Goal: Task Accomplishment & Management: Use online tool/utility

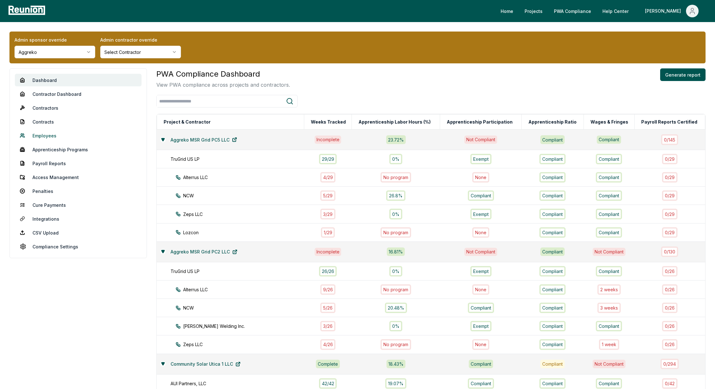
click at [52, 133] on link "Employees" at bounding box center [78, 135] width 127 height 13
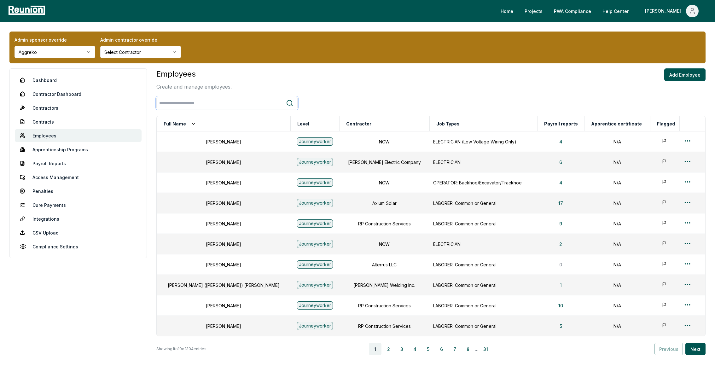
click at [177, 102] on input "search" at bounding box center [221, 103] width 129 height 12
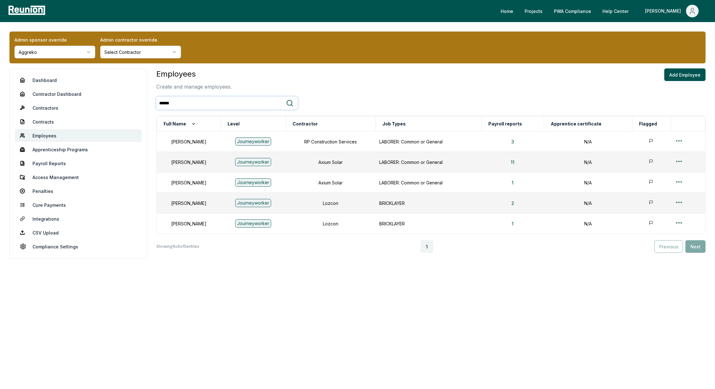
type input "******"
click at [519, 203] on button "2" at bounding box center [512, 203] width 13 height 13
click at [519, 224] on button "1" at bounding box center [513, 223] width 12 height 13
click at [519, 204] on button "2" at bounding box center [512, 203] width 13 height 13
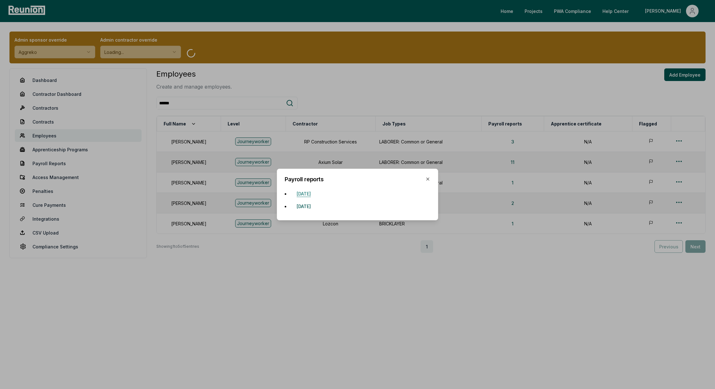
click at [316, 193] on button "May 23, 2025" at bounding box center [304, 193] width 24 height 13
click at [312, 205] on button "May 30, 2025" at bounding box center [304, 206] width 24 height 13
click at [430, 179] on icon "button" at bounding box center [427, 179] width 5 height 5
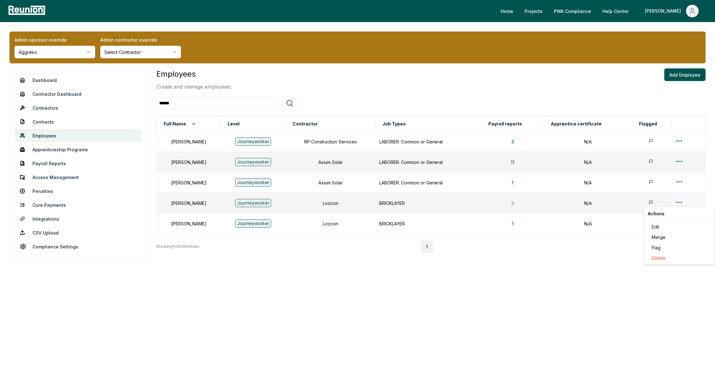
click at [680, 202] on html "Please visit us on your desktop We're working on making our marketplace mobile-…" at bounding box center [357, 194] width 715 height 389
click at [659, 258] on div "Delete" at bounding box center [679, 258] width 60 height 10
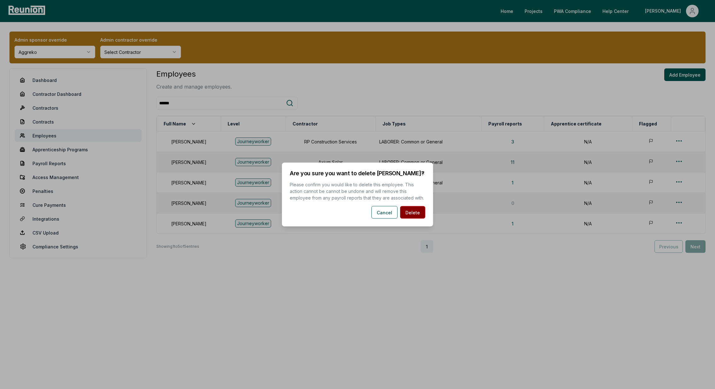
click at [415, 213] on button "Delete" at bounding box center [412, 212] width 25 height 13
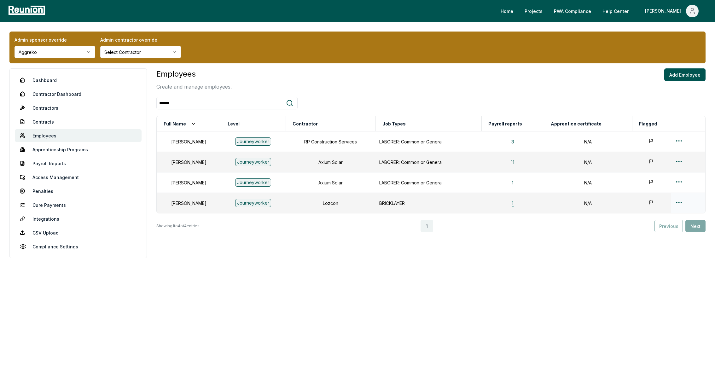
click at [517, 203] on button "1" at bounding box center [513, 203] width 12 height 13
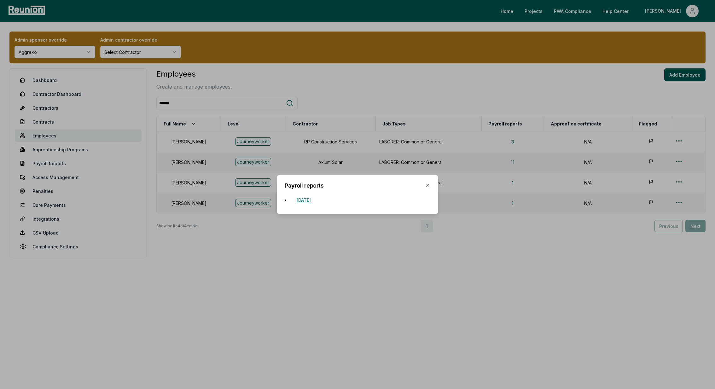
click at [309, 200] on button "June 13, 2025" at bounding box center [304, 200] width 24 height 13
click at [427, 188] on h2 "Payroll reports" at bounding box center [358, 186] width 146 height 6
click at [428, 184] on icon "button" at bounding box center [427, 185] width 5 height 5
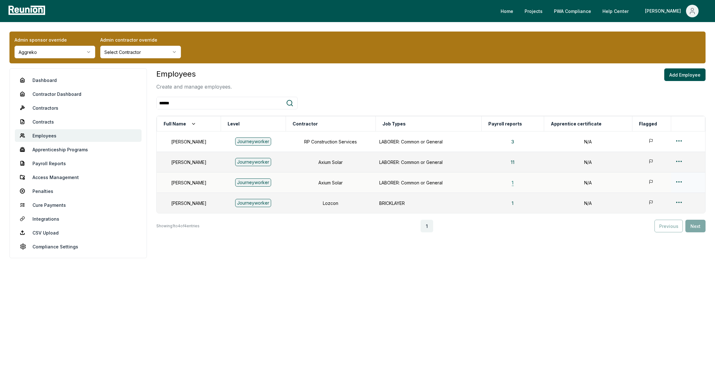
click at [519, 182] on button "1" at bounding box center [513, 182] width 12 height 13
click at [519, 204] on button "1" at bounding box center [513, 203] width 12 height 13
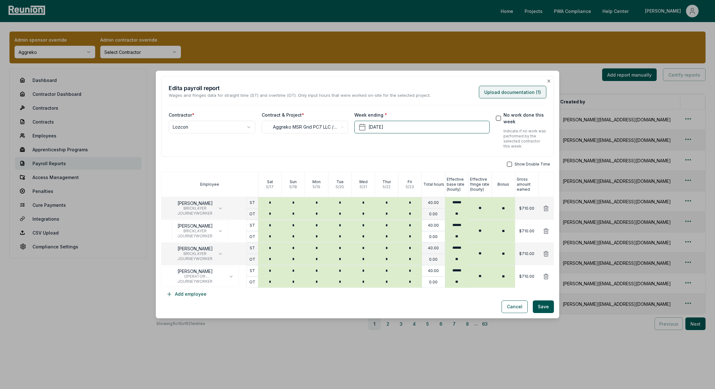
click at [522, 96] on button "Upload documentation ( 1 )" at bounding box center [512, 92] width 67 height 13
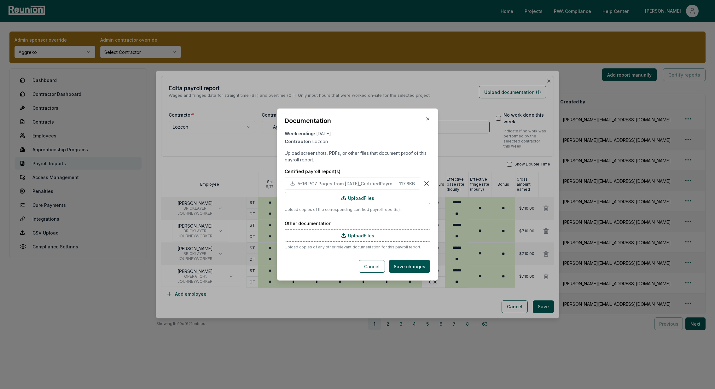
click at [425, 182] on icon at bounding box center [427, 184] width 4 height 4
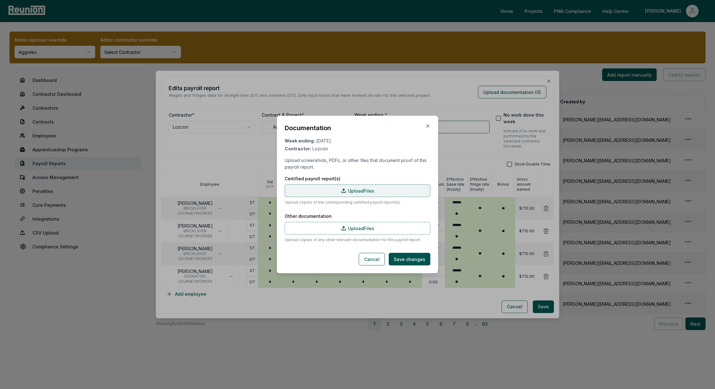
click at [335, 188] on label "Upload Files" at bounding box center [358, 190] width 146 height 13
click at [0, 0] on input "Upload Files" at bounding box center [0, 0] width 0 height 0
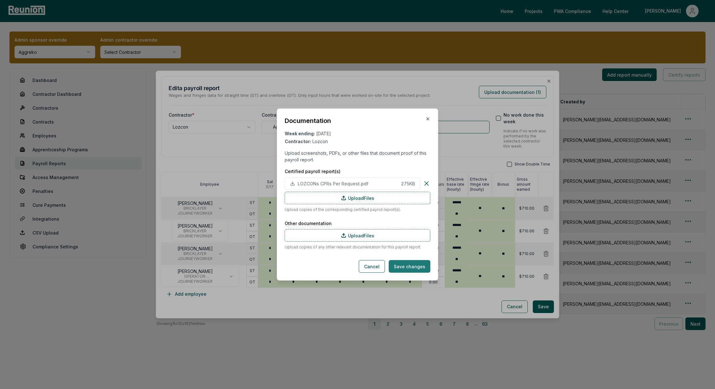
click at [411, 260] on button "Save changes" at bounding box center [410, 266] width 42 height 13
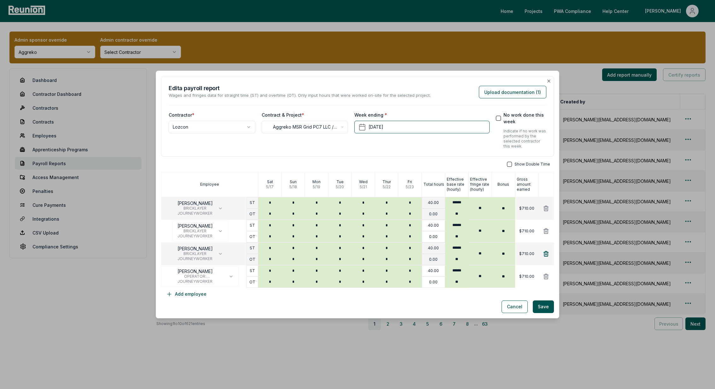
click at [547, 252] on icon at bounding box center [546, 253] width 4 height 5
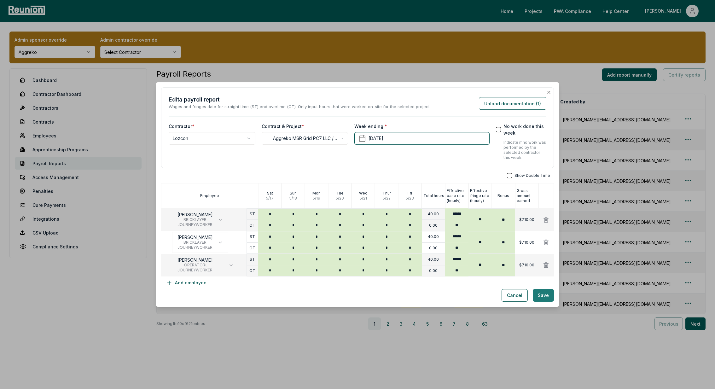
click at [545, 293] on button "Save" at bounding box center [543, 295] width 21 height 13
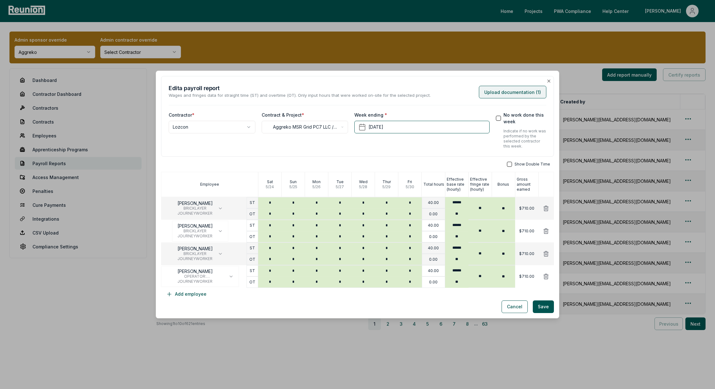
click at [476, 94] on button "Upload documentation ( 1 )" at bounding box center [512, 92] width 67 height 13
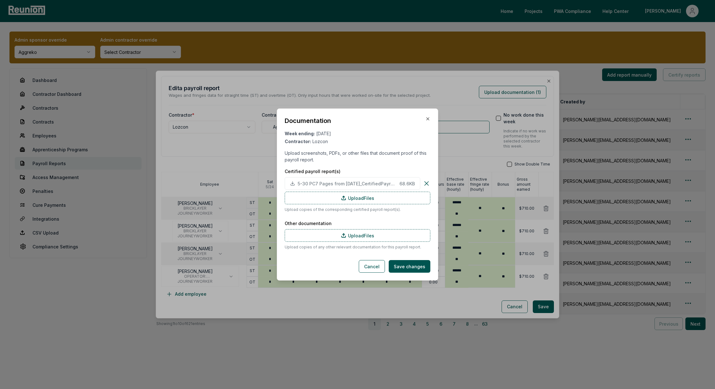
click at [426, 184] on icon at bounding box center [427, 184] width 8 height 8
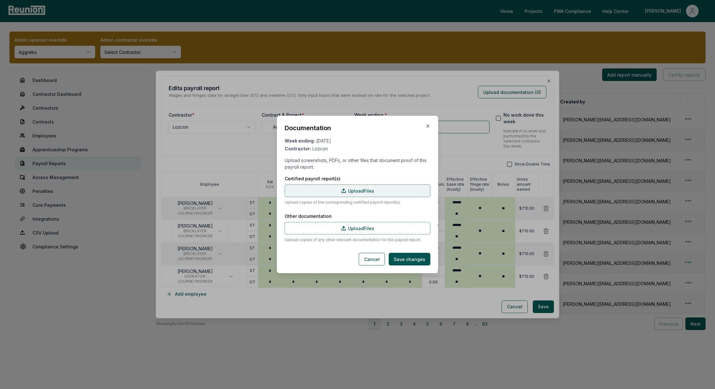
click at [353, 196] on label "Upload Files" at bounding box center [358, 190] width 146 height 13
click at [0, 0] on input "Upload Files" at bounding box center [0, 0] width 0 height 0
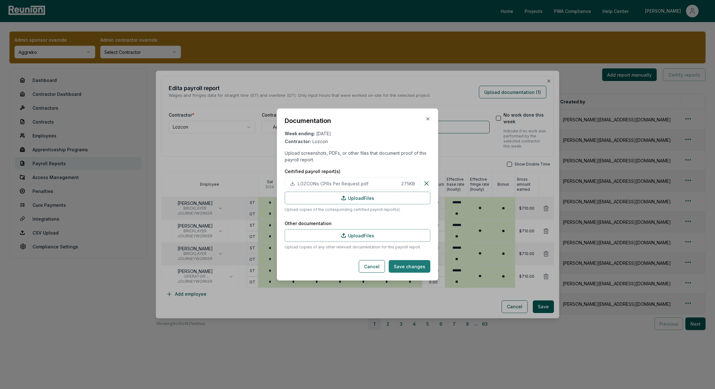
click at [413, 259] on button "Save changes" at bounding box center [410, 266] width 42 height 13
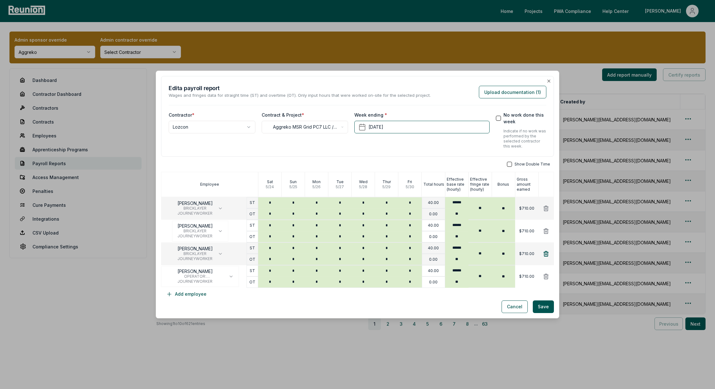
click at [476, 251] on icon at bounding box center [546, 254] width 6 height 6
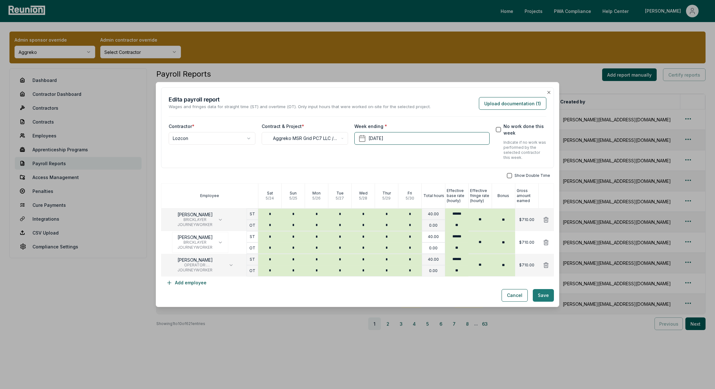
click at [476, 259] on button "Save" at bounding box center [543, 295] width 21 height 13
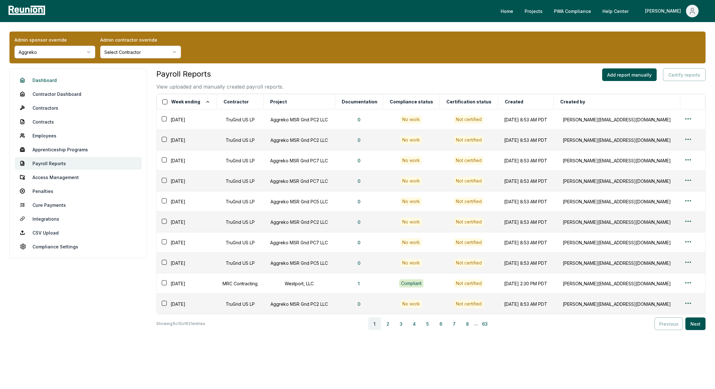
click at [44, 81] on link "Dashboard" at bounding box center [78, 80] width 127 height 13
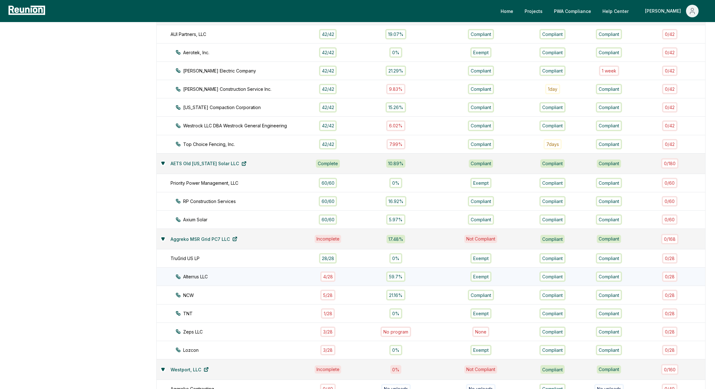
scroll to position [434, 0]
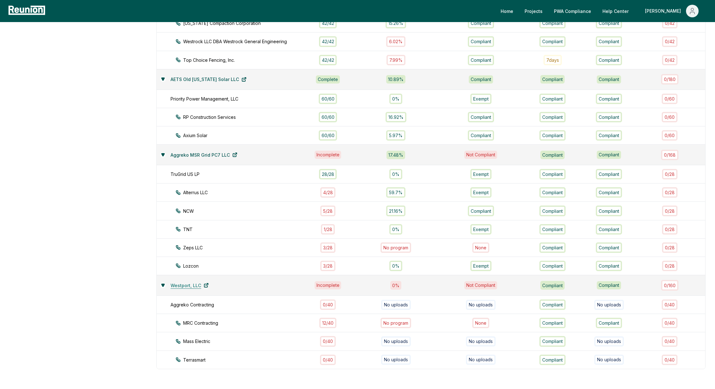
click at [206, 259] on icon at bounding box center [206, 285] width 5 height 5
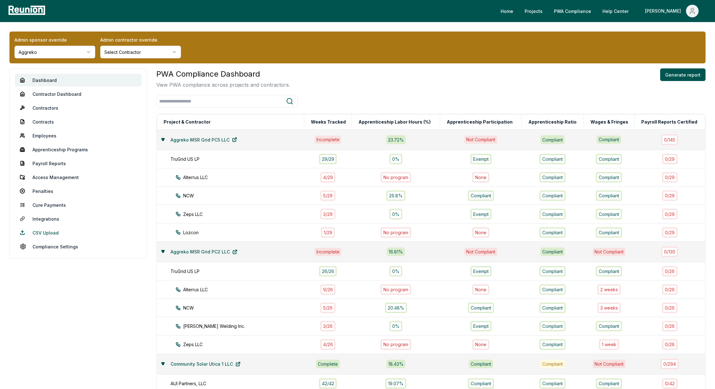
click at [50, 233] on link "CSV Upload" at bounding box center [78, 232] width 127 height 13
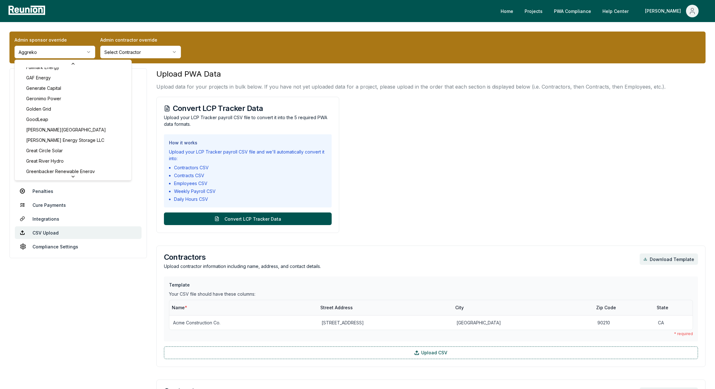
scroll to position [1123, 0]
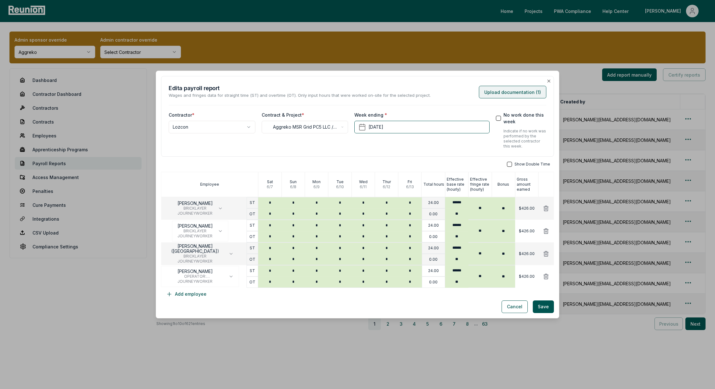
click at [536, 94] on button "Upload documentation ( 1 )" at bounding box center [512, 92] width 67 height 13
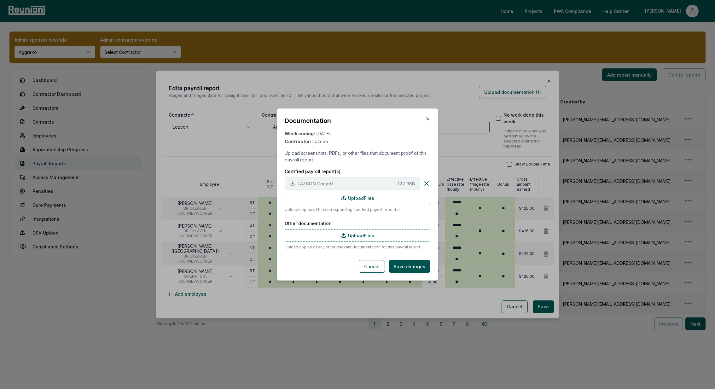
click at [303, 182] on span "LAZCON Cpr.pdf" at bounding box center [346, 183] width 97 height 7
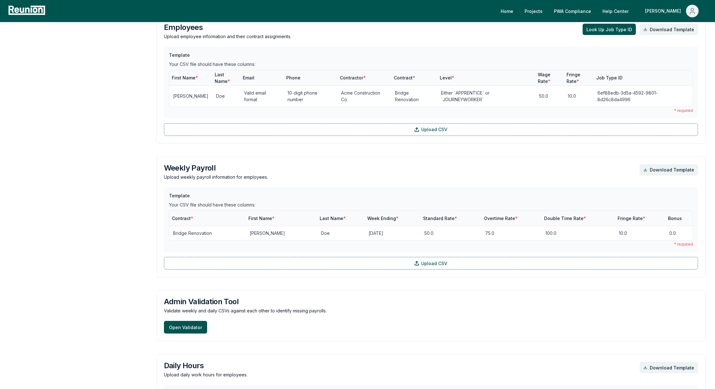
scroll to position [641, 0]
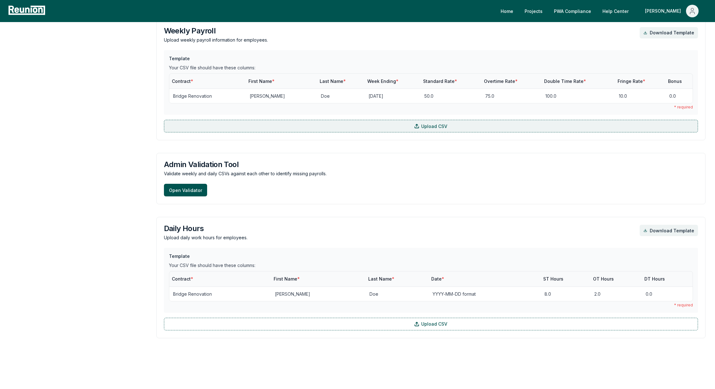
click at [258, 121] on label "Upload CSV" at bounding box center [431, 126] width 534 height 13
click at [0, 0] on input "Upload CSV" at bounding box center [0, 0] width 0 height 0
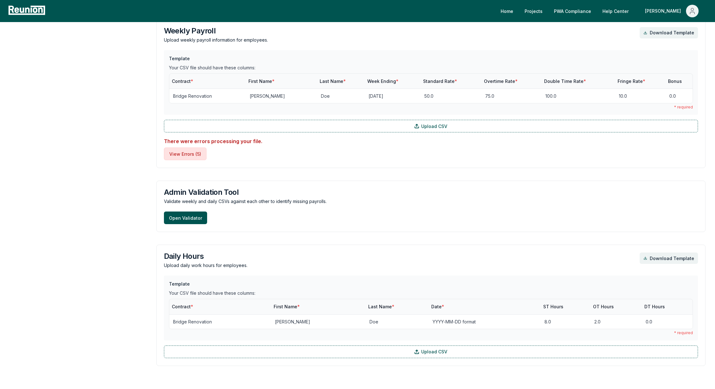
click at [189, 148] on button "View Errors ( 5 )" at bounding box center [185, 154] width 43 height 13
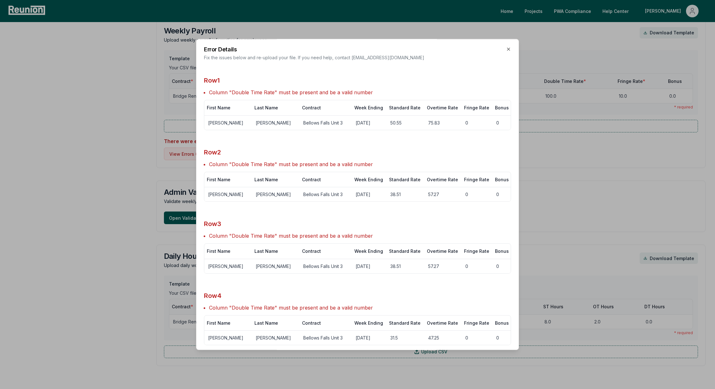
click at [91, 171] on div at bounding box center [357, 194] width 715 height 389
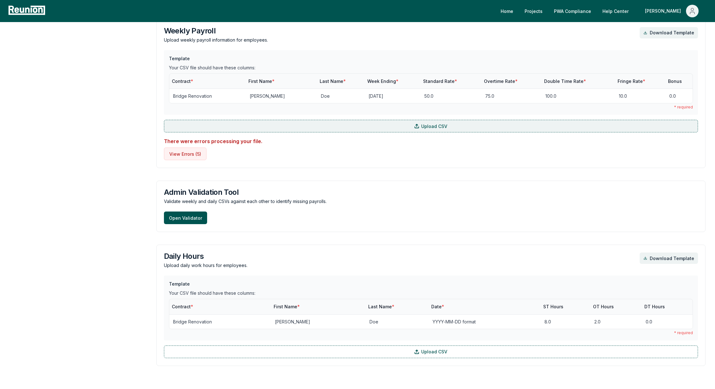
click at [393, 120] on label "Upload CSV" at bounding box center [431, 126] width 534 height 13
click at [0, 0] on input "Upload CSV" at bounding box center [0, 0] width 0 height 0
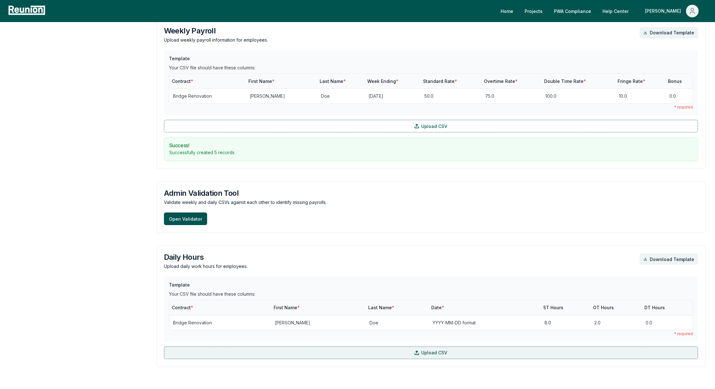
click at [300, 348] on label "Upload CSV" at bounding box center [431, 353] width 534 height 13
click at [0, 0] on input "Upload CSV" at bounding box center [0, 0] width 0 height 0
click at [244, 347] on label "Upload CSV" at bounding box center [431, 353] width 534 height 13
click at [0, 0] on input "Upload CSV" at bounding box center [0, 0] width 0 height 0
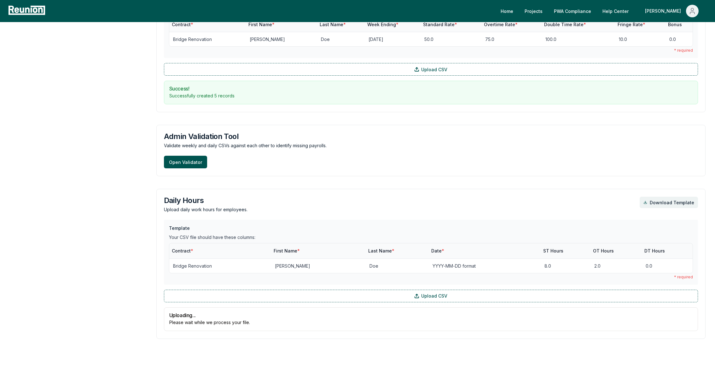
scroll to position [697, 0]
click at [200, 318] on button "View Errors ( 8 )" at bounding box center [185, 324] width 43 height 13
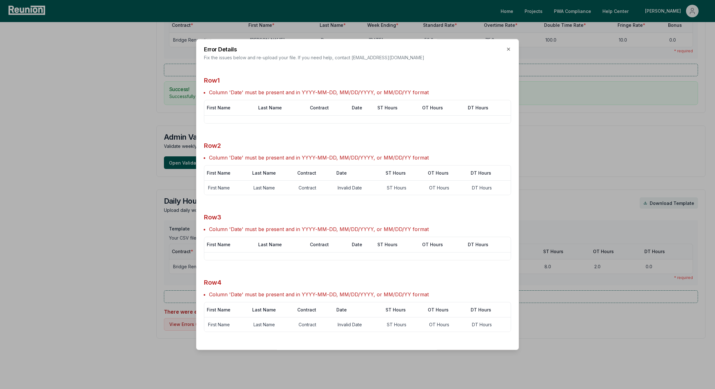
click at [90, 224] on div at bounding box center [357, 194] width 715 height 389
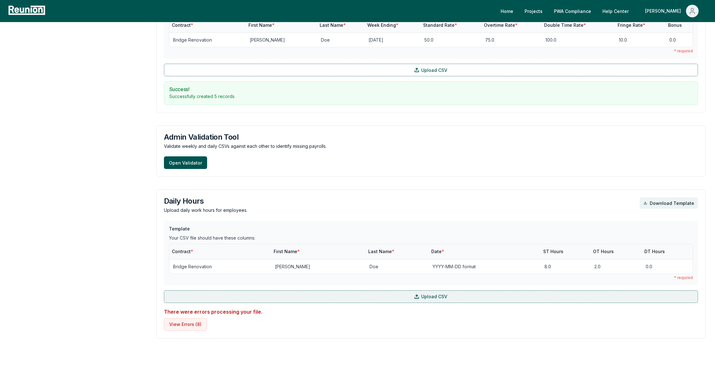
click at [242, 290] on label "Upload CSV" at bounding box center [431, 296] width 534 height 13
click at [0, 0] on input "Upload CSV" at bounding box center [0, 0] width 0 height 0
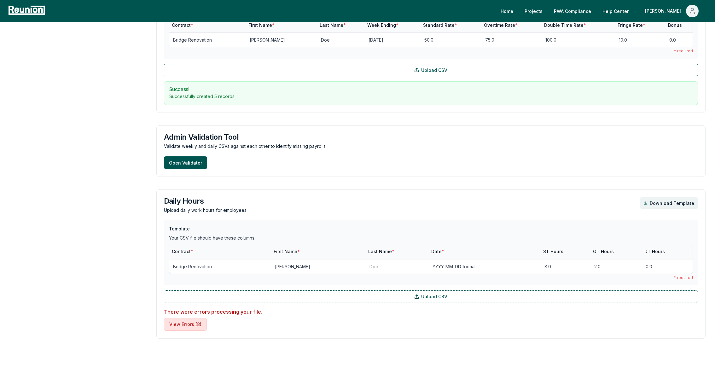
click at [177, 318] on button "View Errors ( 8 )" at bounding box center [185, 324] width 43 height 13
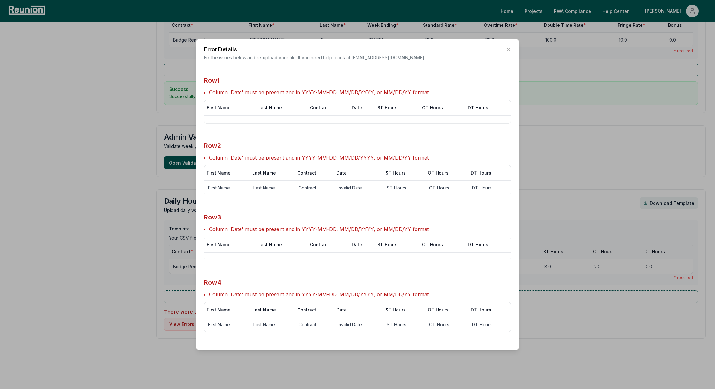
click at [134, 289] on div at bounding box center [357, 194] width 715 height 389
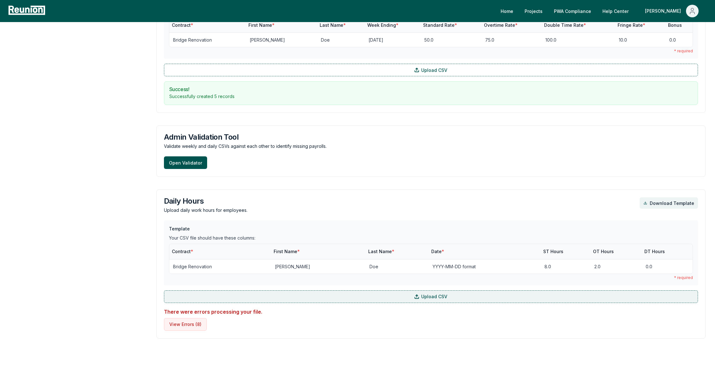
click at [265, 290] on label "Upload CSV" at bounding box center [431, 296] width 534 height 13
click at [0, 0] on input "Upload CSV" at bounding box center [0, 0] width 0 height 0
click at [305, 290] on label "Upload CSV" at bounding box center [431, 296] width 534 height 13
click at [0, 0] on input "Upload CSV" at bounding box center [0, 0] width 0 height 0
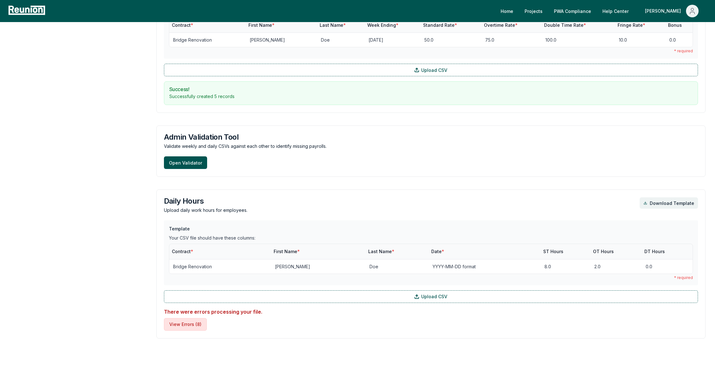
click at [183, 318] on button "View Errors ( 8 )" at bounding box center [185, 324] width 43 height 13
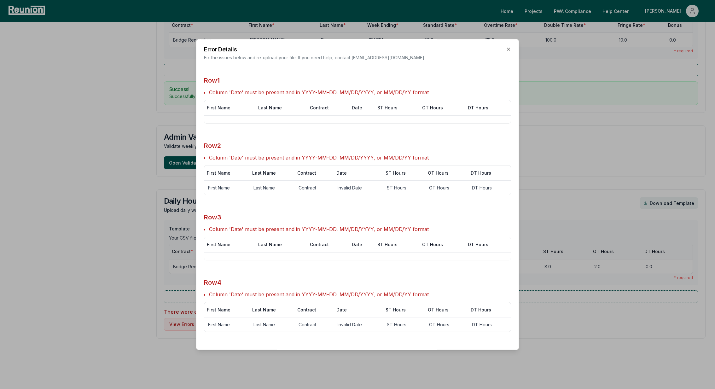
click at [115, 247] on div at bounding box center [357, 194] width 715 height 389
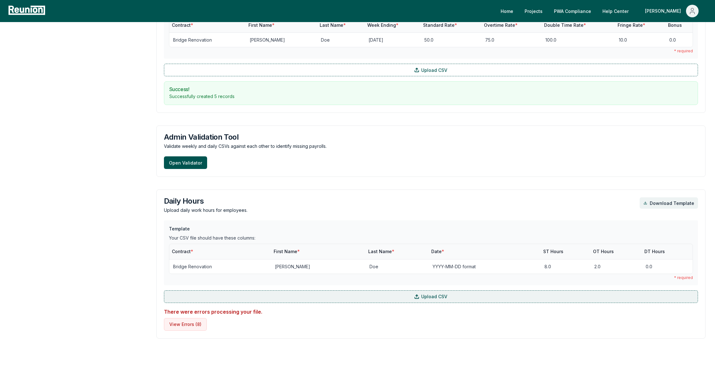
click at [243, 290] on label "Upload CSV" at bounding box center [431, 296] width 534 height 13
click at [0, 0] on input "Upload CSV" at bounding box center [0, 0] width 0 height 0
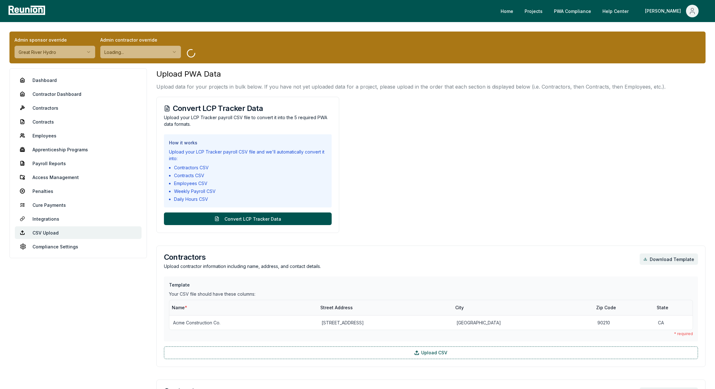
scroll to position [698, 0]
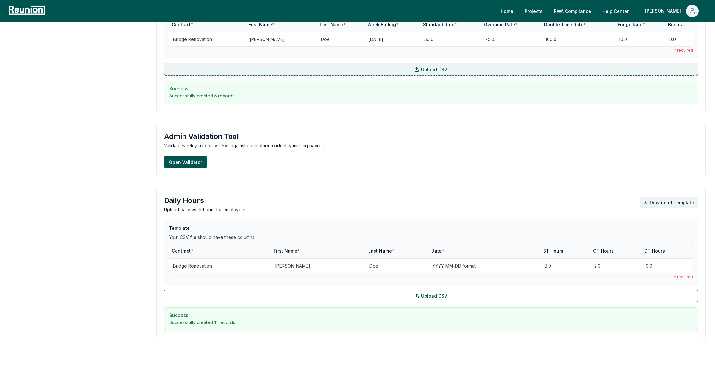
click at [239, 67] on label "Upload CSV" at bounding box center [431, 69] width 534 height 13
click at [0, 0] on input "Upload CSV" at bounding box center [0, 0] width 0 height 0
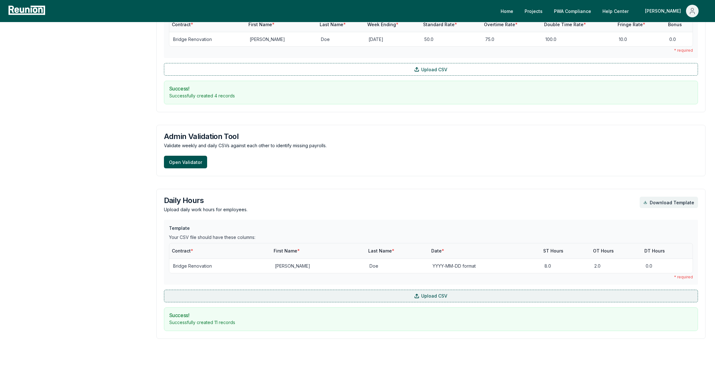
click at [298, 290] on label "Upload CSV" at bounding box center [431, 296] width 534 height 13
click at [0, 0] on input "Upload CSV" at bounding box center [0, 0] width 0 height 0
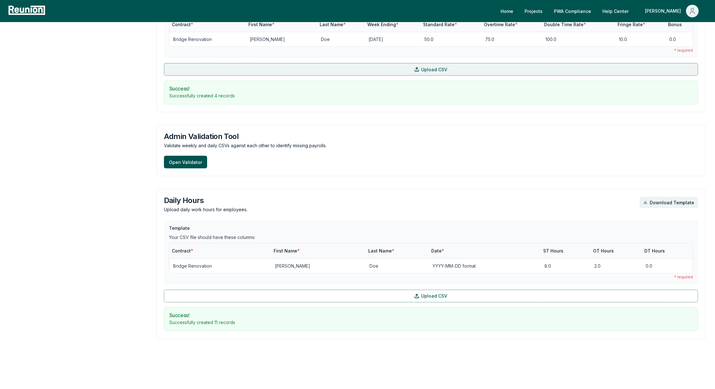
click at [265, 63] on label "Upload CSV" at bounding box center [431, 69] width 534 height 13
click at [0, 0] on input "Upload CSV" at bounding box center [0, 0] width 0 height 0
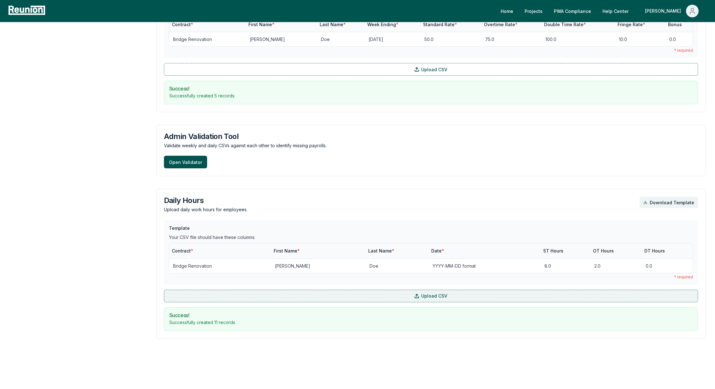
click at [210, 290] on label "Upload CSV" at bounding box center [431, 296] width 534 height 13
click at [0, 0] on input "Upload CSV" at bounding box center [0, 0] width 0 height 0
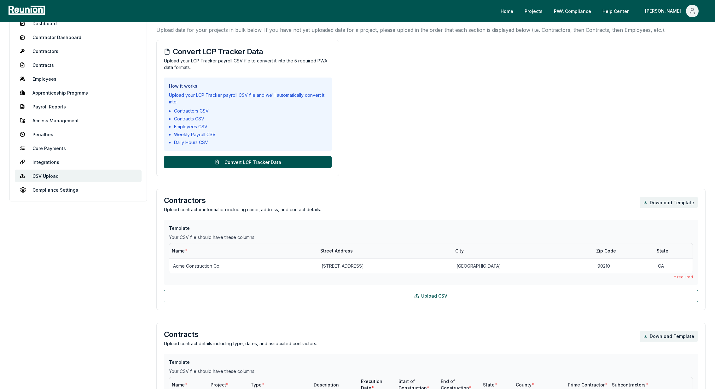
scroll to position [0, 0]
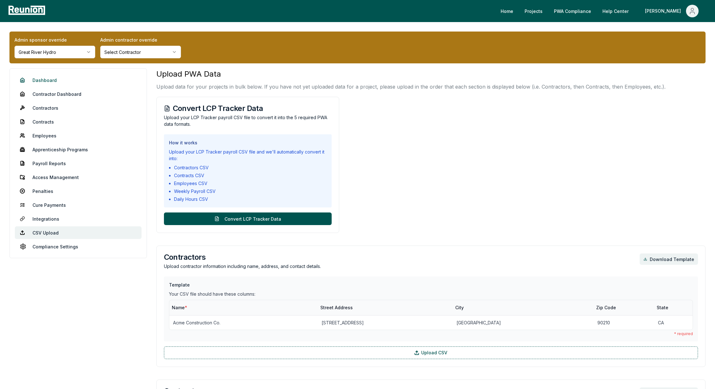
click at [52, 82] on link "Dashboard" at bounding box center [78, 80] width 127 height 13
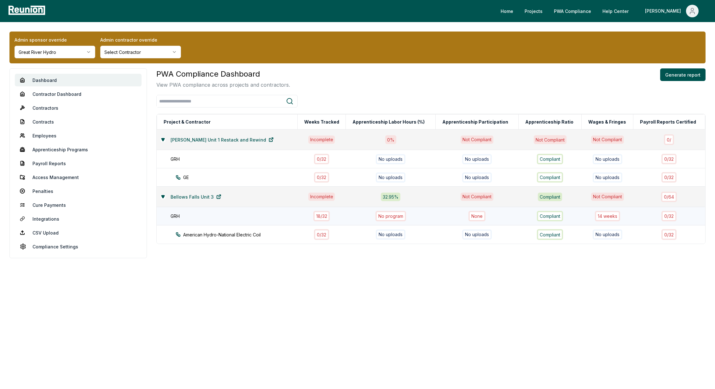
click at [610, 217] on div "14 week s" at bounding box center [607, 216] width 25 height 10
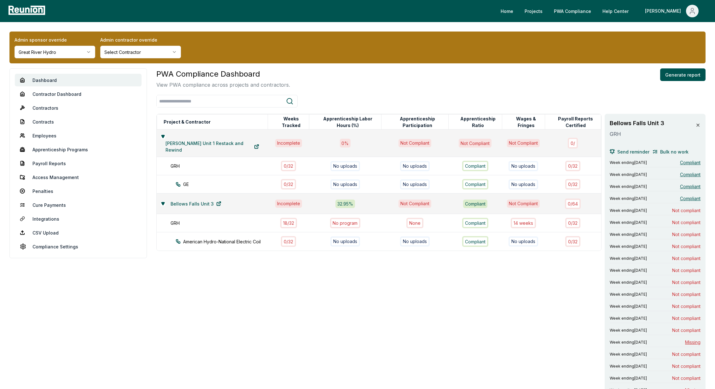
click at [698, 125] on icon at bounding box center [698, 125] width 3 height 3
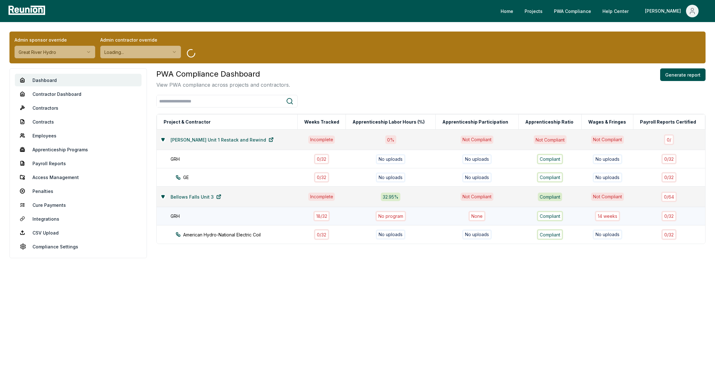
click at [607, 213] on div "14 week s" at bounding box center [607, 216] width 25 height 10
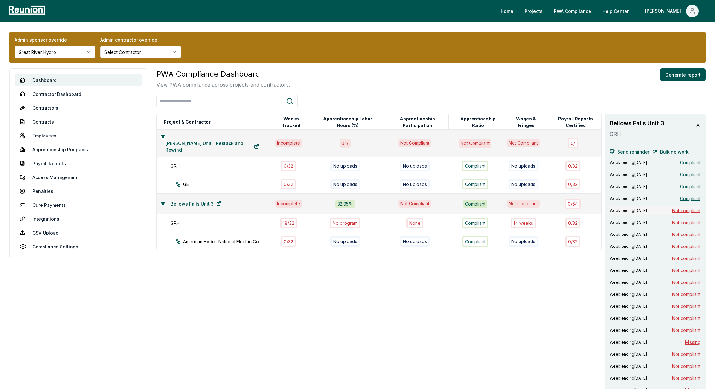
click at [673, 209] on span "Not compliant" at bounding box center [686, 210] width 28 height 7
